Goal: Find specific page/section: Find specific page/section

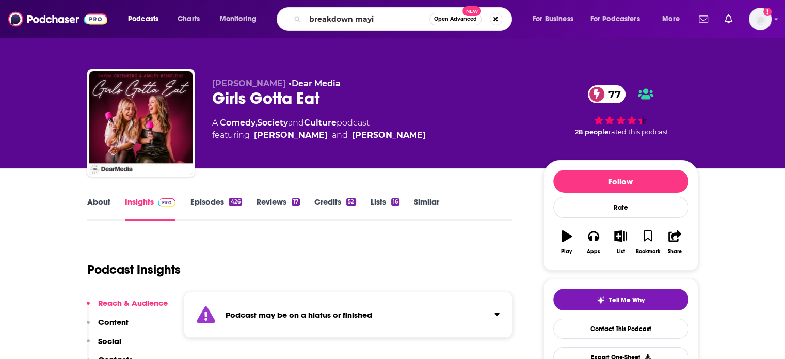
type input "breakdown mayim"
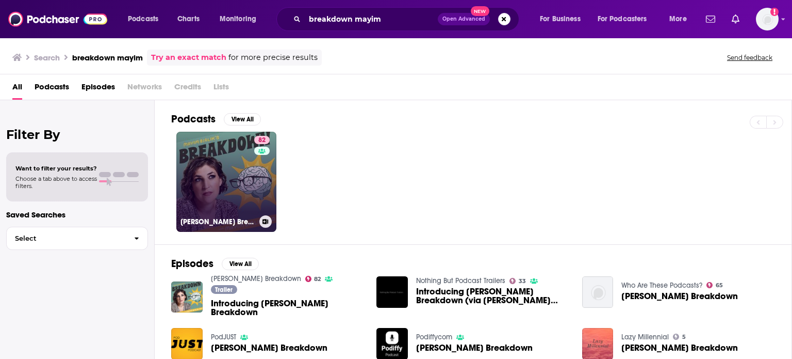
click at [204, 199] on link "82 [PERSON_NAME] Breakdown" at bounding box center [226, 182] width 100 height 100
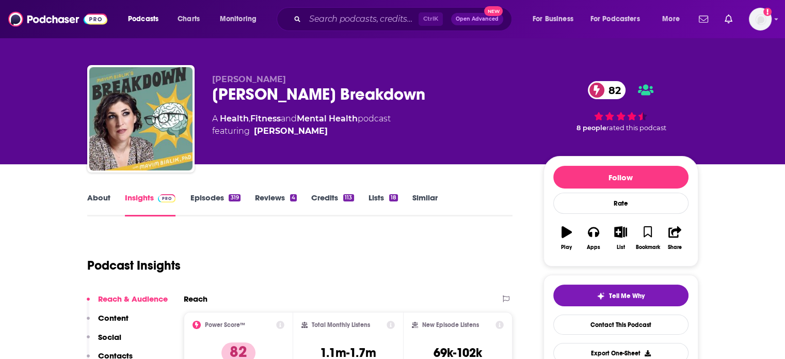
scroll to position [7, 0]
